Goal: Navigation & Orientation: Find specific page/section

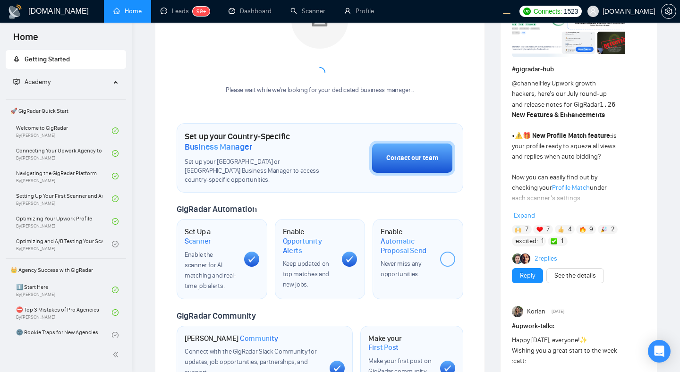
scroll to position [202, 0]
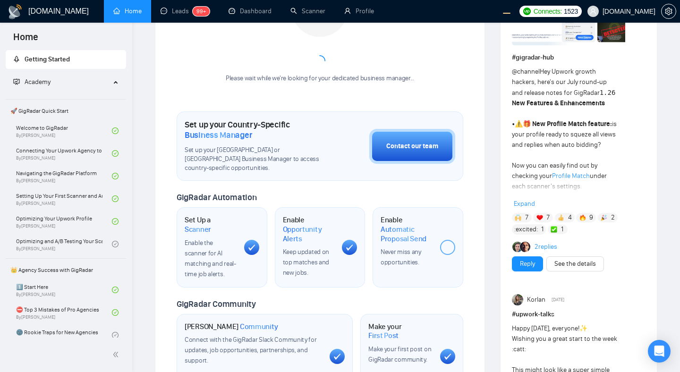
click at [521, 203] on span "Expand" at bounding box center [524, 204] width 21 height 8
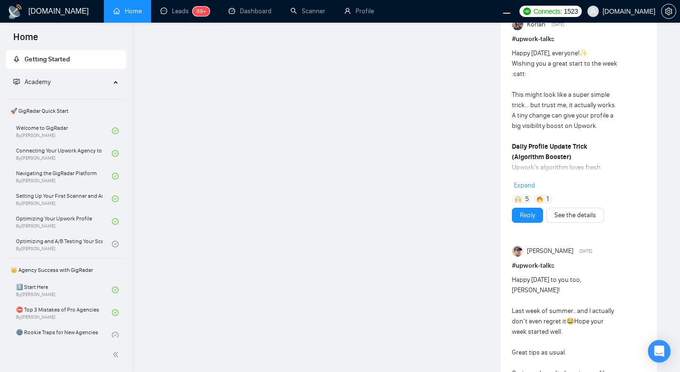
scroll to position [1281, 0]
click at [530, 182] on span "Expand" at bounding box center [524, 186] width 21 height 8
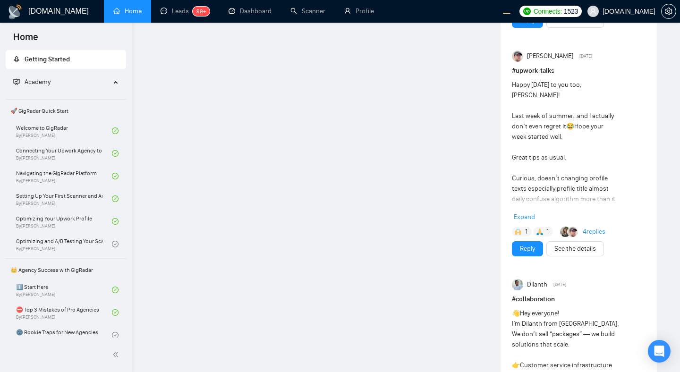
scroll to position [1661, 0]
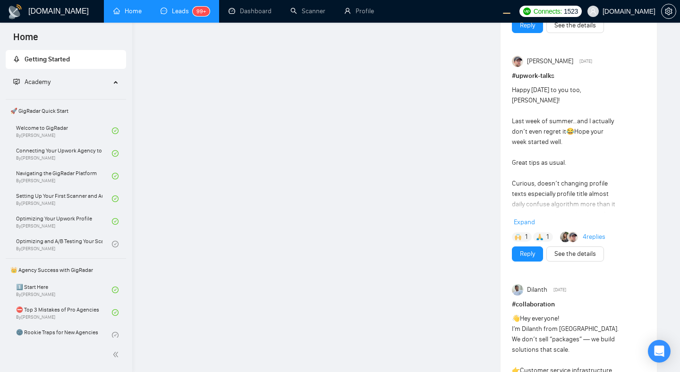
click at [171, 11] on link "Leads 99+" at bounding box center [185, 11] width 49 height 8
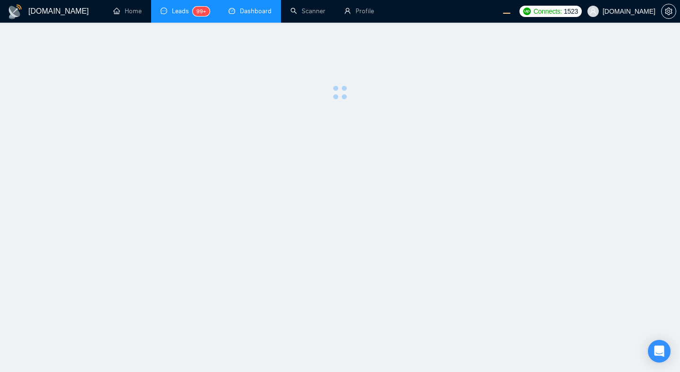
click at [251, 13] on link "Dashboard" at bounding box center [250, 11] width 43 height 8
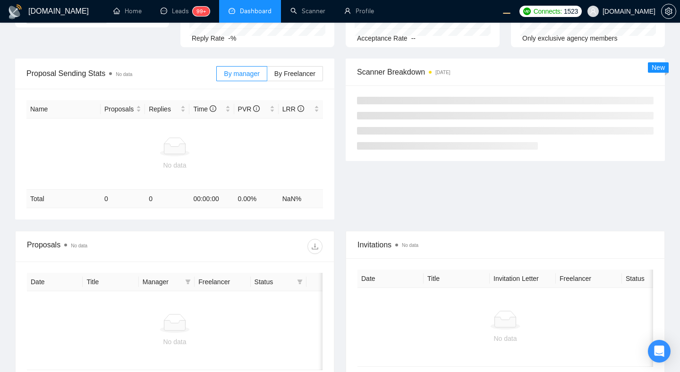
scroll to position [72, 0]
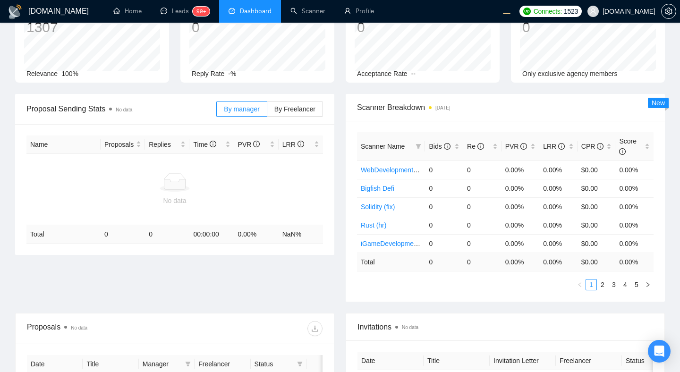
click at [282, 290] on div "Proposal Sending Stats No data By manager By Freelancer Name Proposals Replies …" at bounding box center [339, 203] width 661 height 219
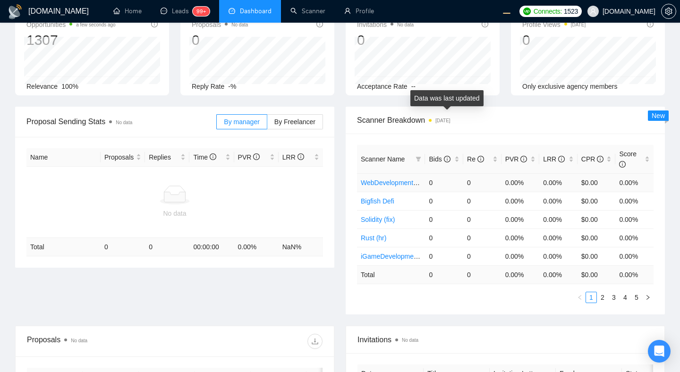
scroll to position [75, 0]
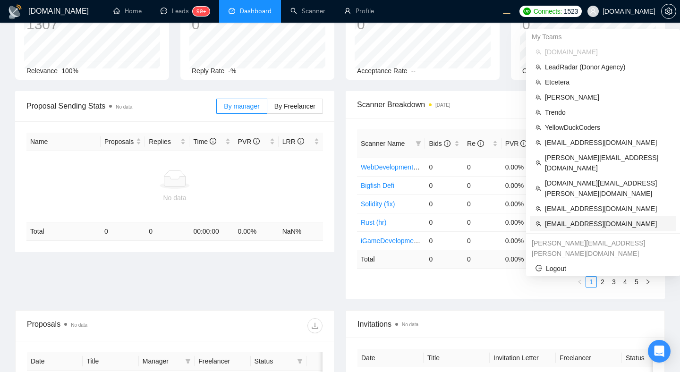
click at [574, 219] on span "[EMAIL_ADDRESS][DOMAIN_NAME]" at bounding box center [608, 224] width 126 height 10
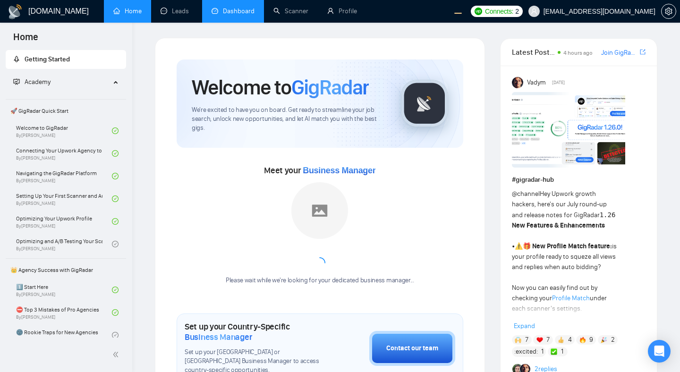
click at [242, 12] on link "Dashboard" at bounding box center [233, 11] width 43 height 8
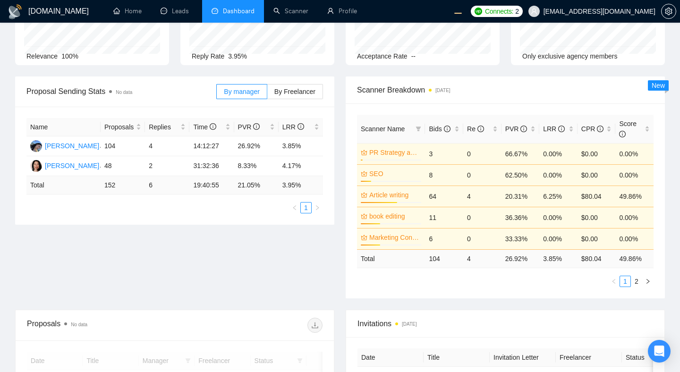
scroll to position [83, 0]
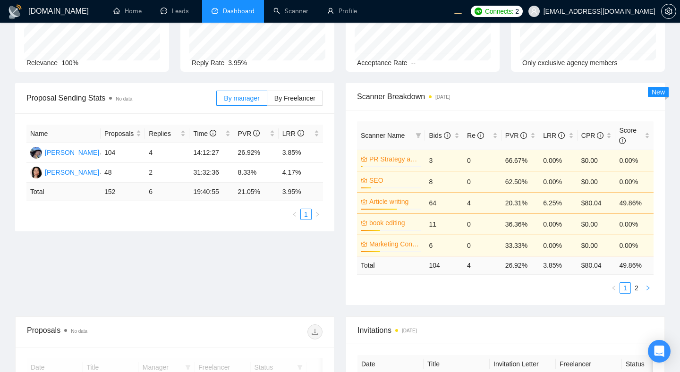
click at [652, 288] on button "button" at bounding box center [647, 287] width 11 height 11
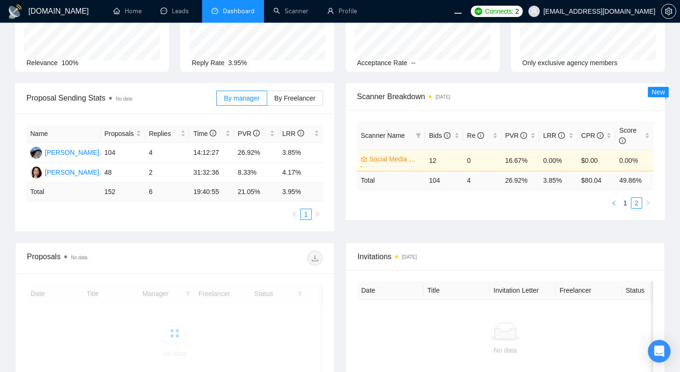
click at [615, 204] on icon "left" at bounding box center [614, 203] width 6 height 6
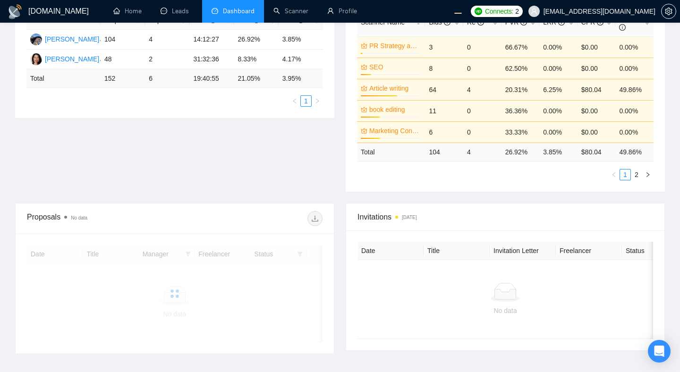
scroll to position [241, 0]
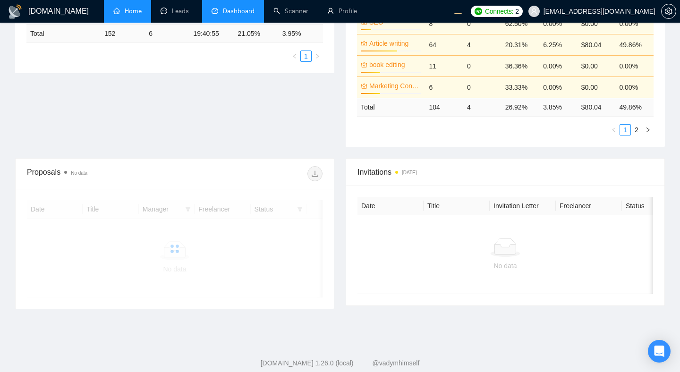
click at [119, 13] on link "Home" at bounding box center [127, 11] width 28 height 8
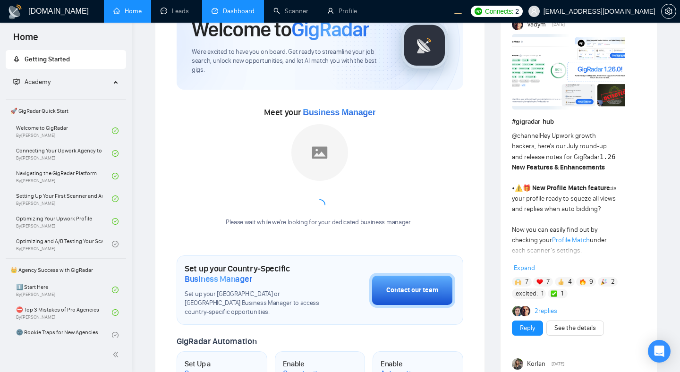
scroll to position [58, 0]
click at [526, 269] on span "Expand" at bounding box center [524, 269] width 21 height 8
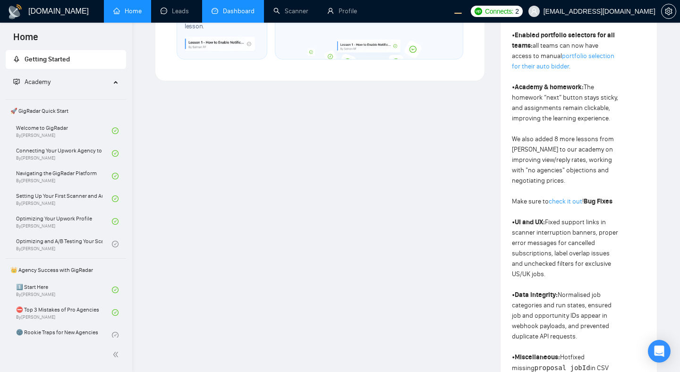
scroll to position [909, 0]
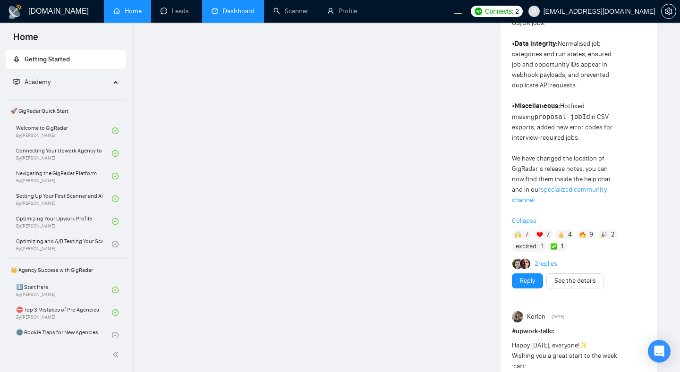
click at [526, 216] on span "Collapse" at bounding box center [579, 221] width 134 height 10
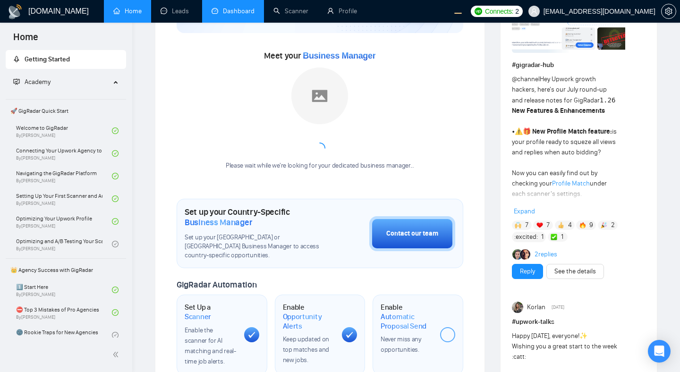
scroll to position [113, 0]
